Goal: Complete application form: Complete application form

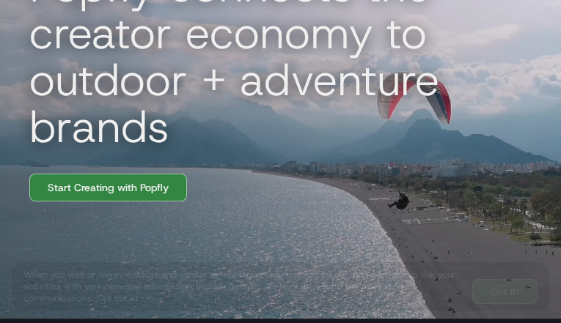
select select "**********"
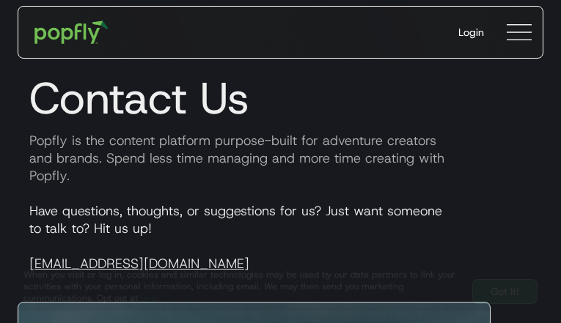
type input "**********"
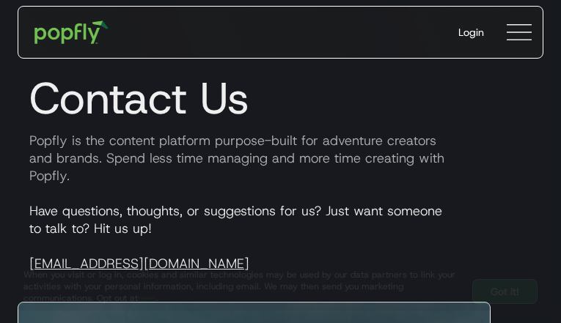
type input "**********"
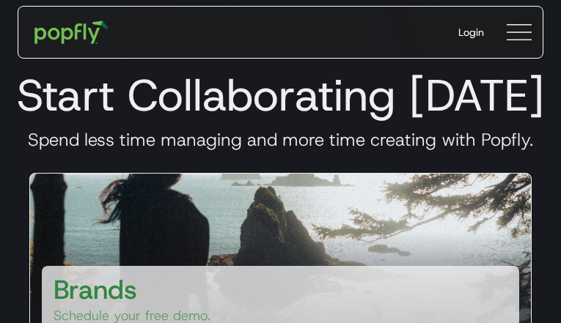
type input "**********"
